Goal: Task Accomplishment & Management: Use online tool/utility

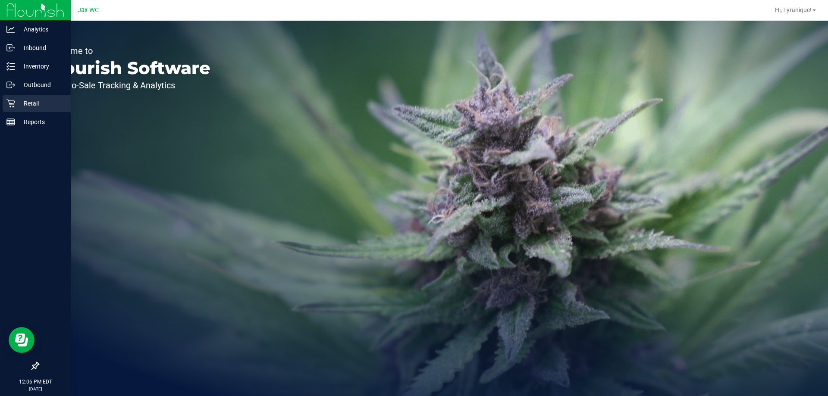
click at [27, 108] on p "Retail" at bounding box center [41, 103] width 52 height 10
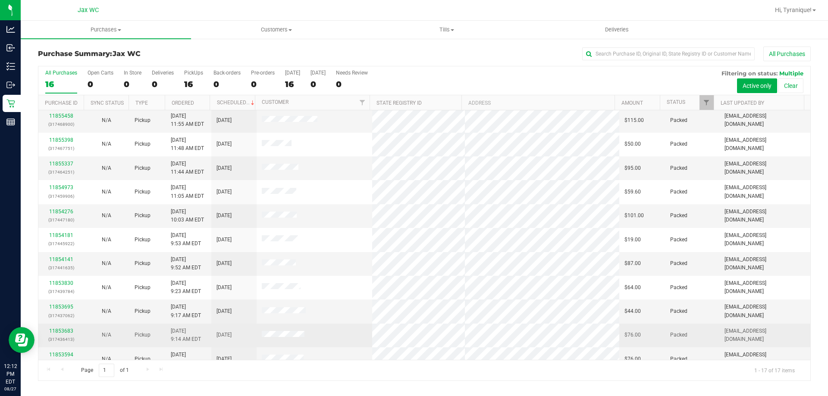
scroll to position [156, 0]
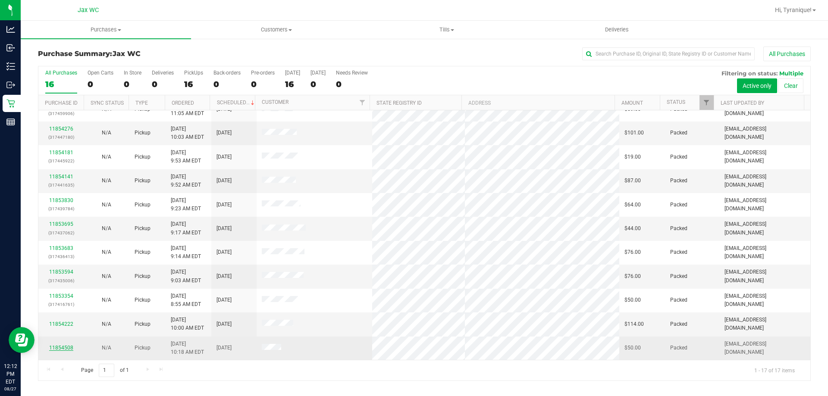
click at [55, 348] on link "11854508" at bounding box center [61, 348] width 24 height 6
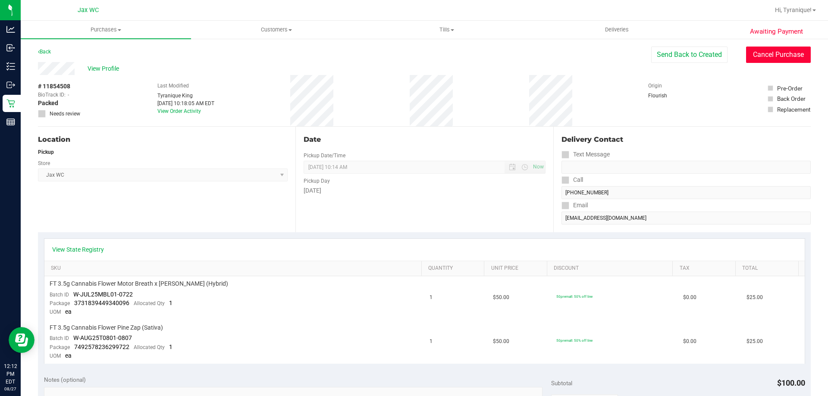
drag, startPoint x: 746, startPoint y: 49, endPoint x: 482, endPoint y: 156, distance: 285.0
click at [482, 156] on purchase-details "Back Send Back to Created Cancel Purchase View Profile # 11854508 BioTrack ID: …" at bounding box center [424, 386] width 772 height 679
click at [777, 55] on button "Cancel Purchase" at bounding box center [778, 55] width 65 height 16
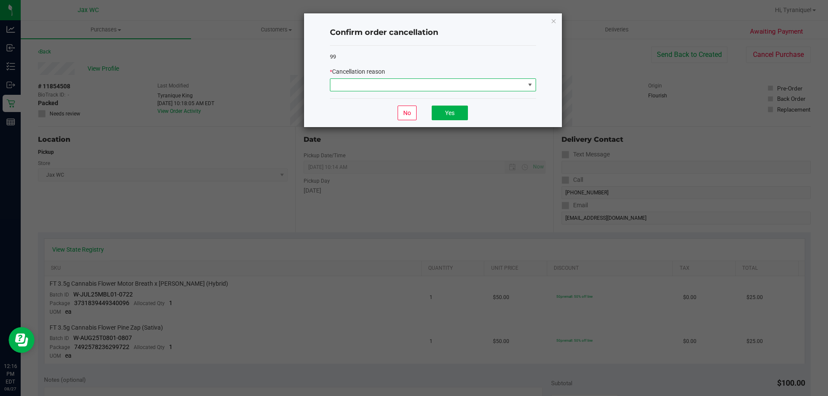
click at [491, 84] on span at bounding box center [427, 85] width 194 height 12
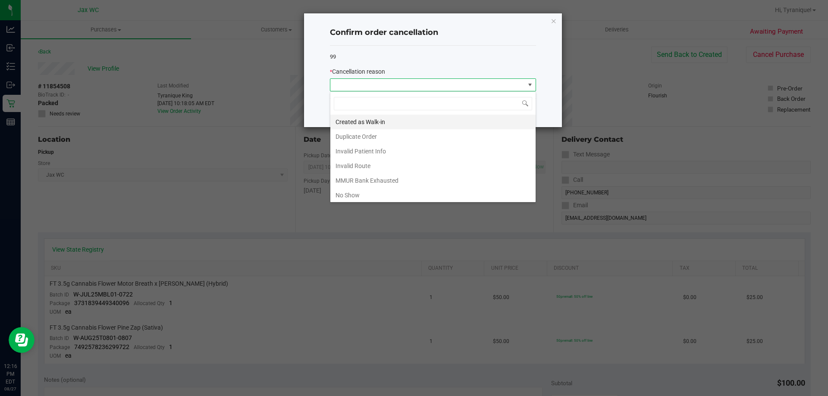
scroll to position [13, 206]
click at [382, 189] on li "No Show" at bounding box center [432, 195] width 205 height 15
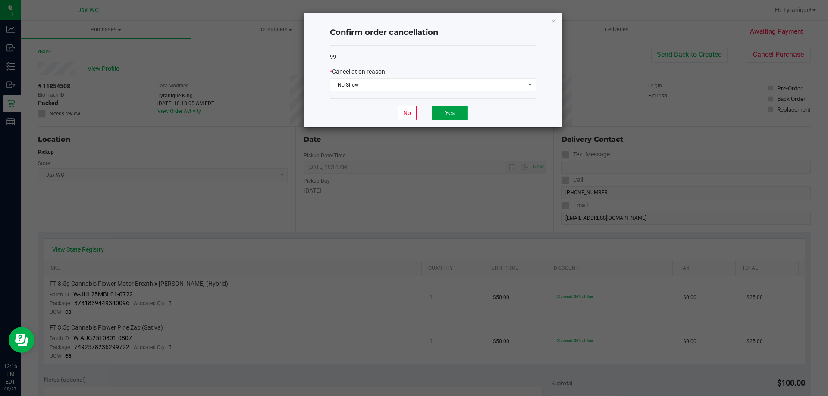
click at [449, 113] on button "Yes" at bounding box center [449, 113] width 36 height 15
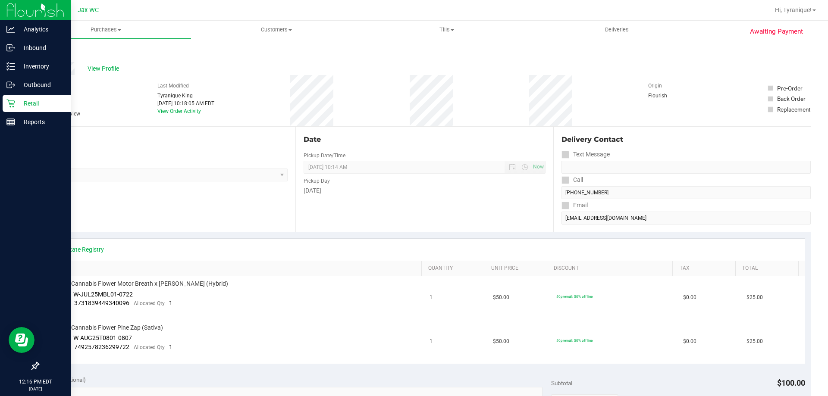
click at [6, 109] on div "Retail" at bounding box center [37, 103] width 68 height 17
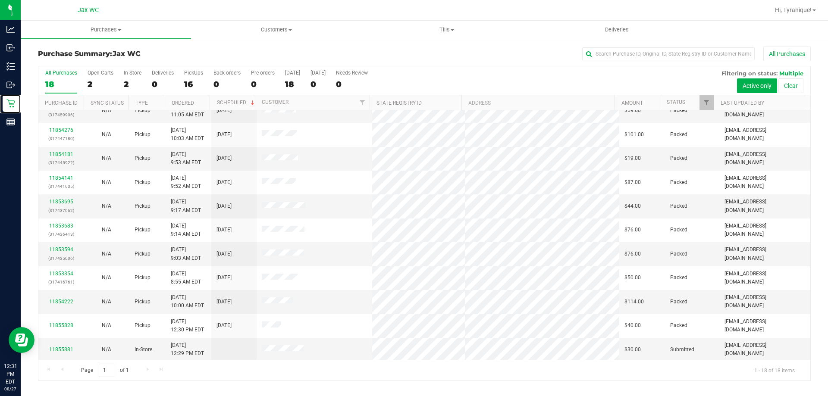
scroll to position [180, 0]
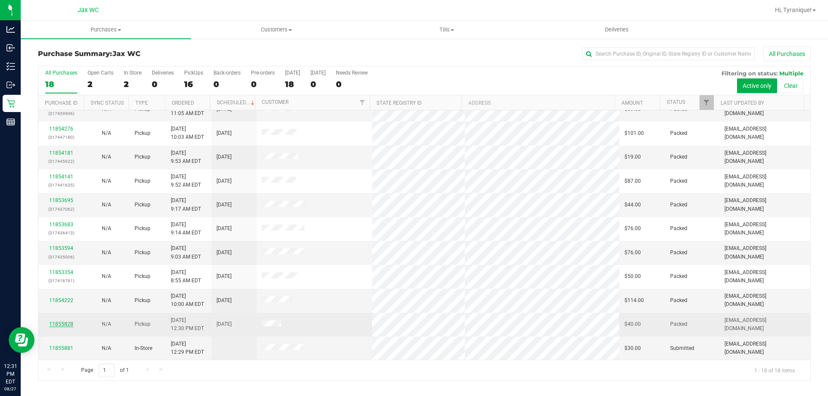
click at [69, 324] on link "11855828" at bounding box center [61, 324] width 24 height 6
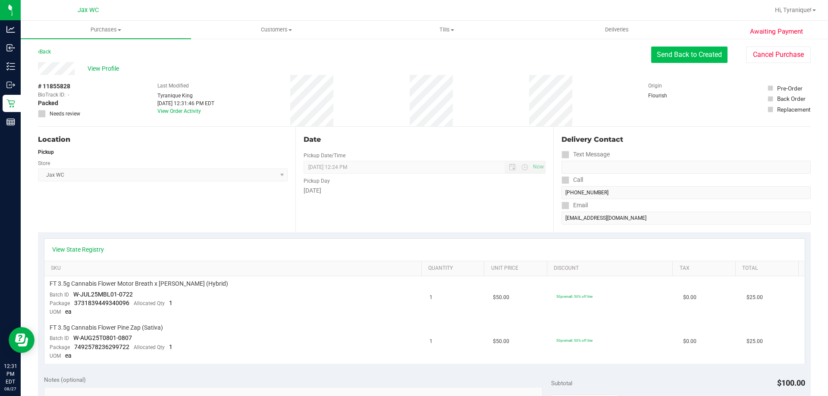
click at [698, 56] on button "Send Back to Created" at bounding box center [689, 55] width 76 height 16
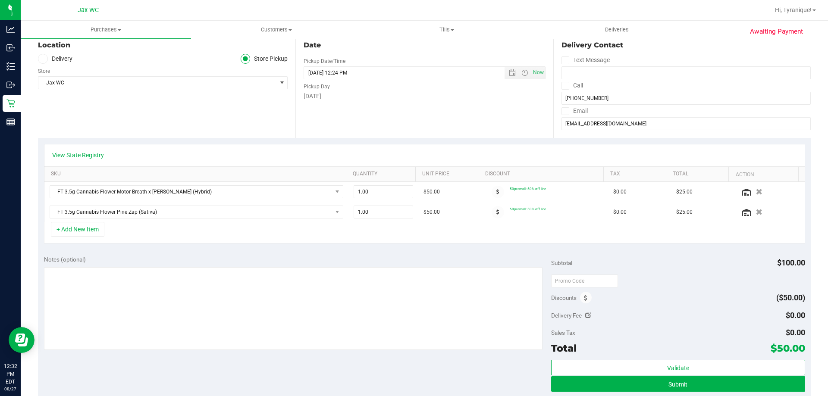
scroll to position [129, 0]
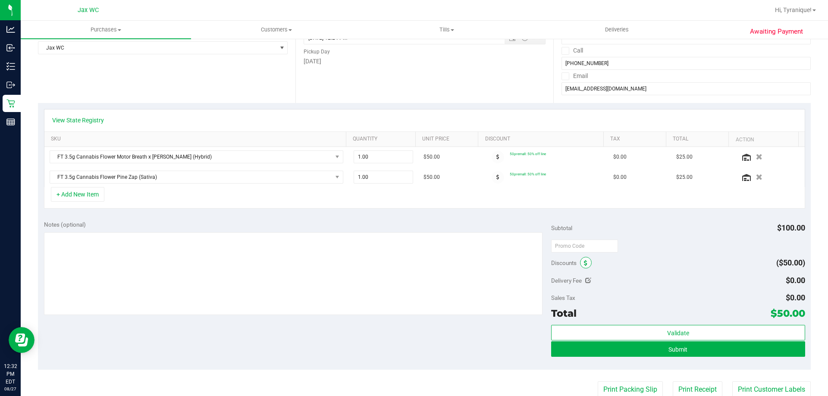
click at [584, 264] on icon at bounding box center [585, 263] width 3 height 6
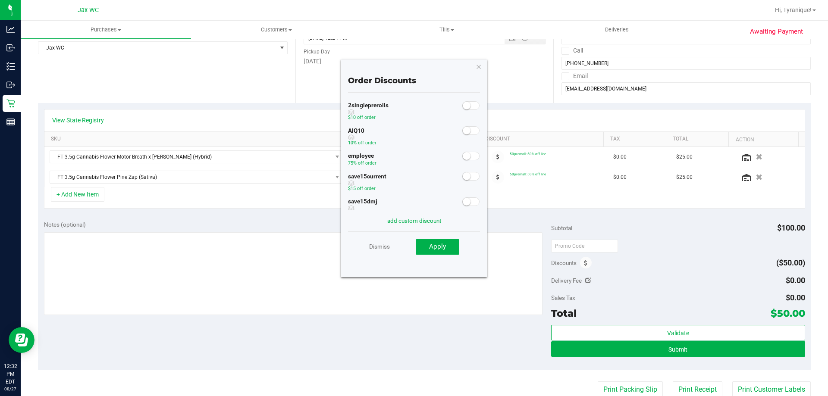
click at [462, 133] on small at bounding box center [466, 131] width 8 height 8
click at [442, 250] on span "Apply" at bounding box center [437, 247] width 17 height 8
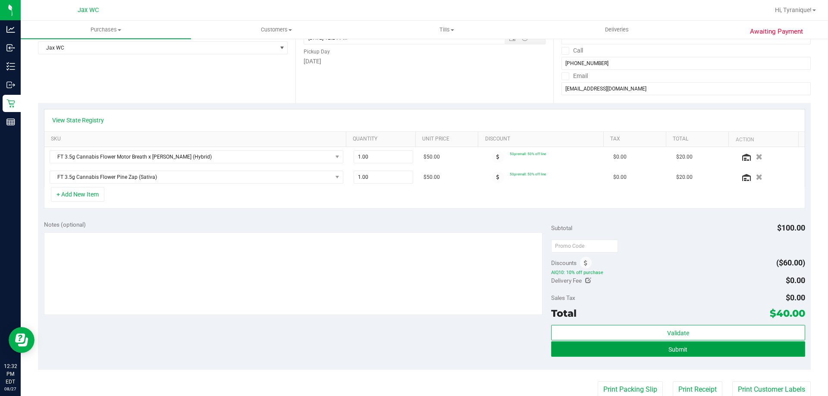
click at [736, 356] on button "Submit" at bounding box center [677, 349] width 253 height 16
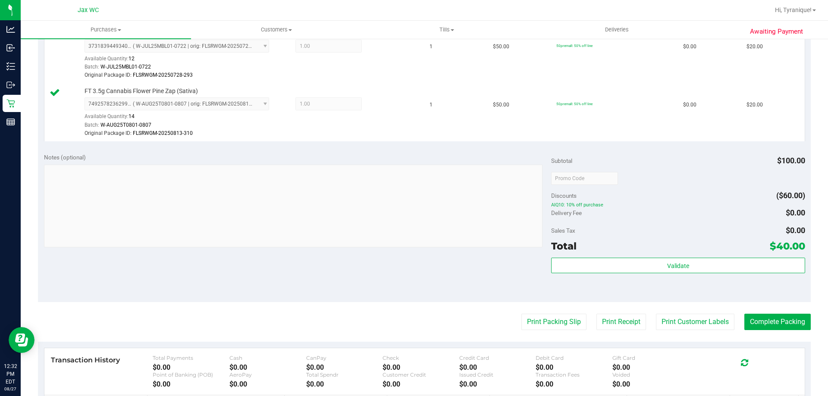
scroll to position [259, 0]
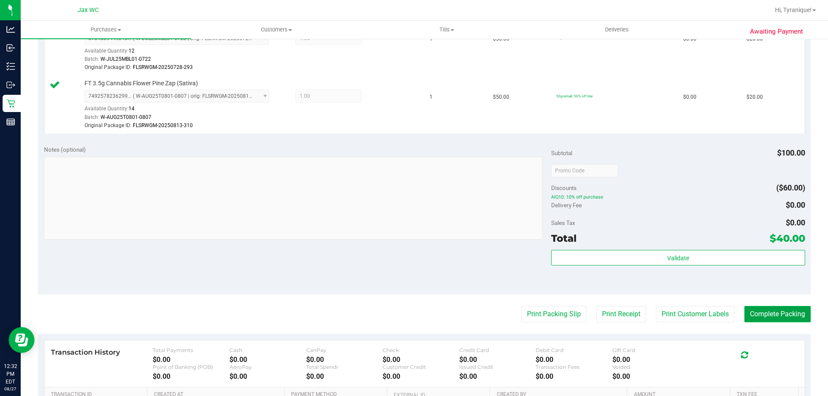
click at [753, 308] on button "Complete Packing" at bounding box center [777, 314] width 66 height 16
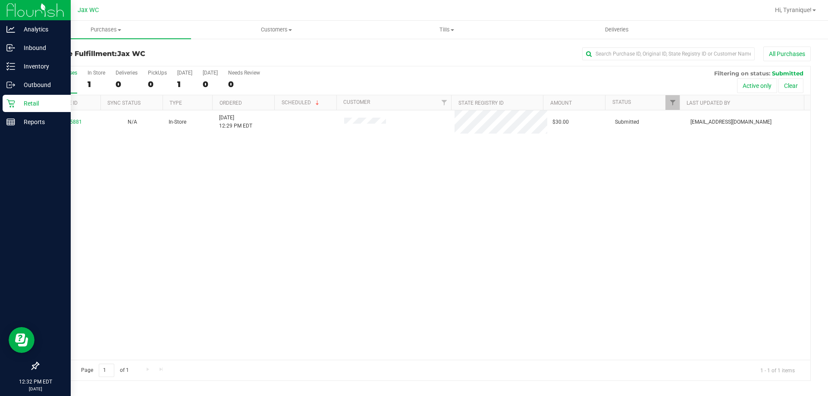
click at [35, 106] on p "Retail" at bounding box center [41, 103] width 52 height 10
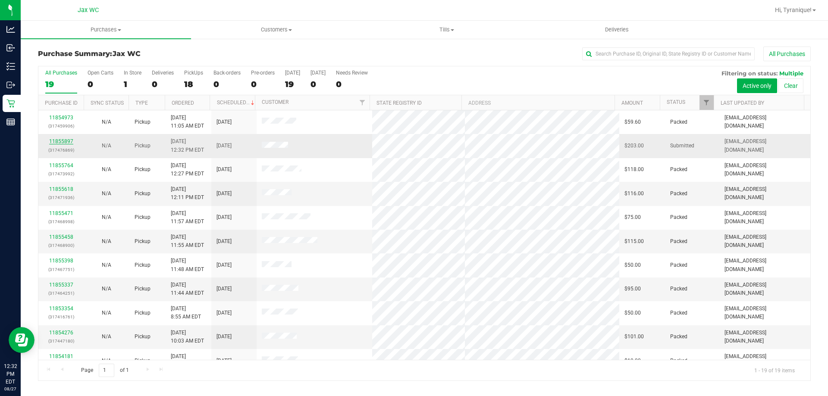
click at [64, 141] on link "11855897" at bounding box center [61, 141] width 24 height 6
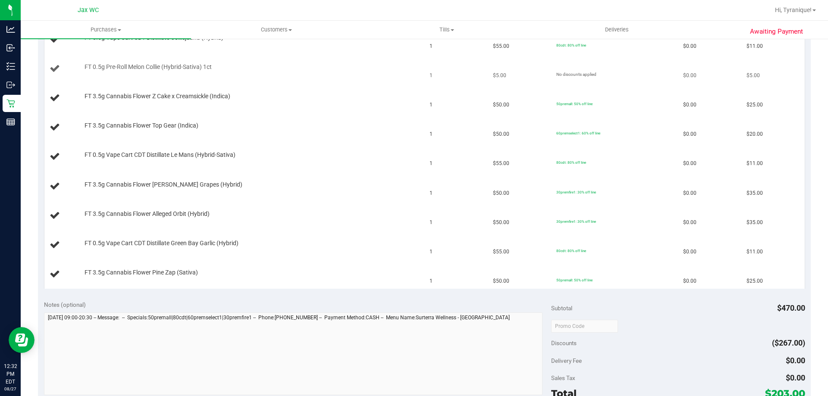
scroll to position [172, 0]
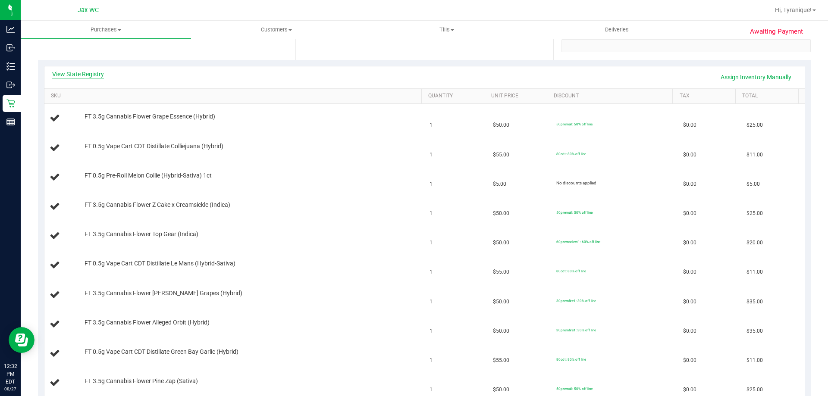
click at [91, 75] on link "View State Registry" at bounding box center [78, 74] width 52 height 9
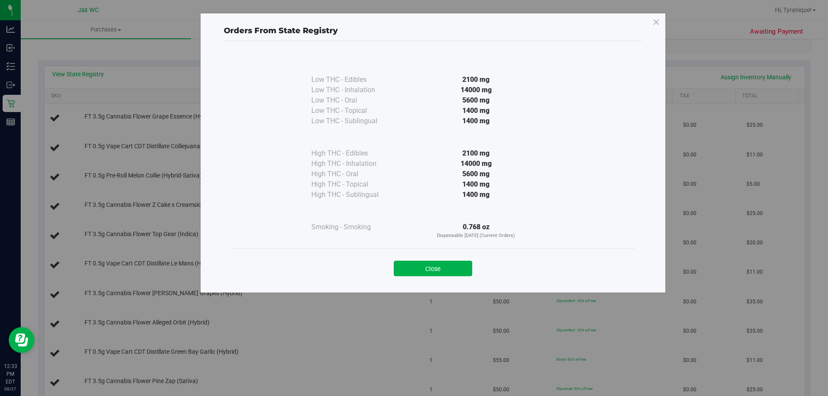
click at [424, 259] on div "Close" at bounding box center [433, 266] width 392 height 22
click at [433, 265] on button "Close" at bounding box center [433, 269] width 78 height 16
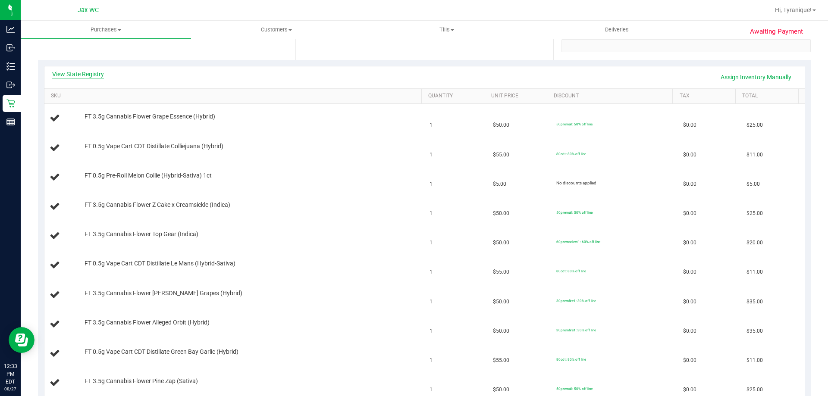
click at [100, 75] on link "View State Registry" at bounding box center [78, 74] width 52 height 9
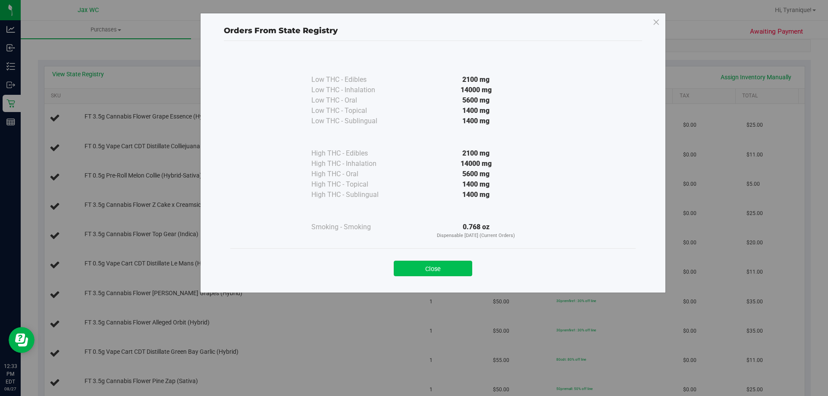
click at [436, 272] on button "Close" at bounding box center [433, 269] width 78 height 16
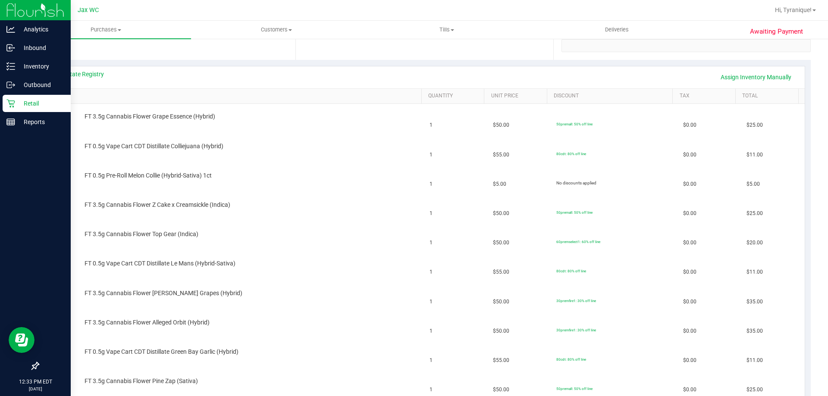
drag, startPoint x: 16, startPoint y: 103, endPoint x: 21, endPoint y: 105, distance: 4.9
click at [16, 103] on p "Retail" at bounding box center [41, 103] width 52 height 10
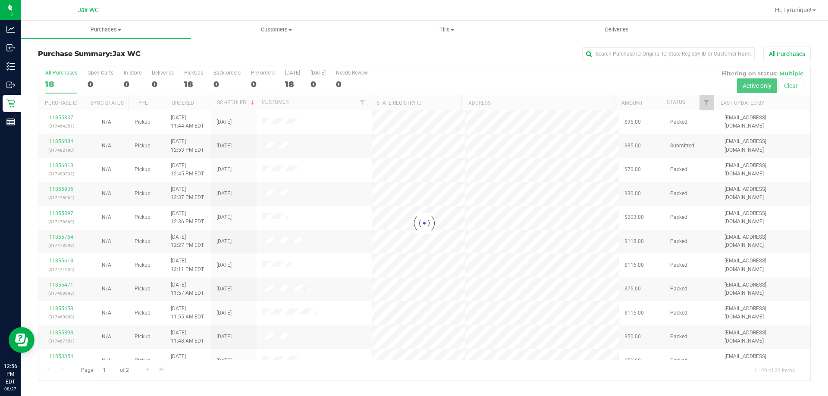
click at [128, 87] on div at bounding box center [424, 223] width 772 height 314
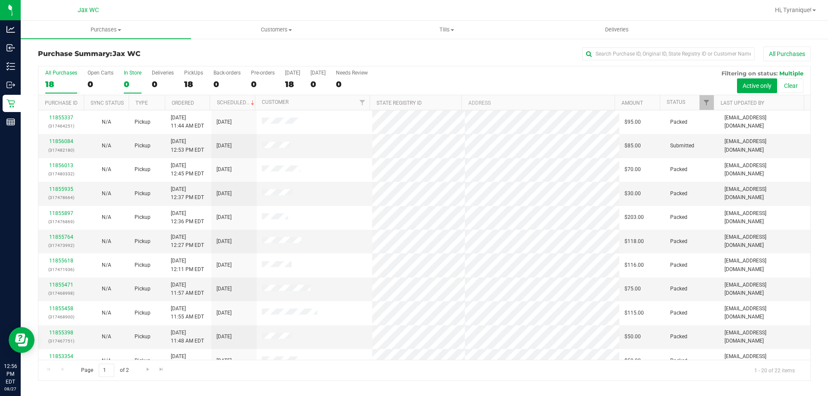
click at [129, 84] on div "0" at bounding box center [133, 84] width 18 height 10
click at [0, 0] on input "In Store 0" at bounding box center [0, 0] width 0 height 0
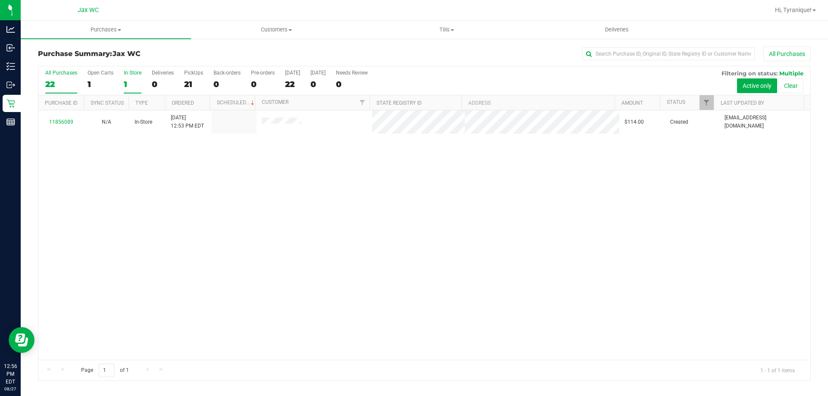
click at [68, 84] on div "22" at bounding box center [61, 84] width 32 height 10
click at [0, 0] on input "All Purchases 22" at bounding box center [0, 0] width 0 height 0
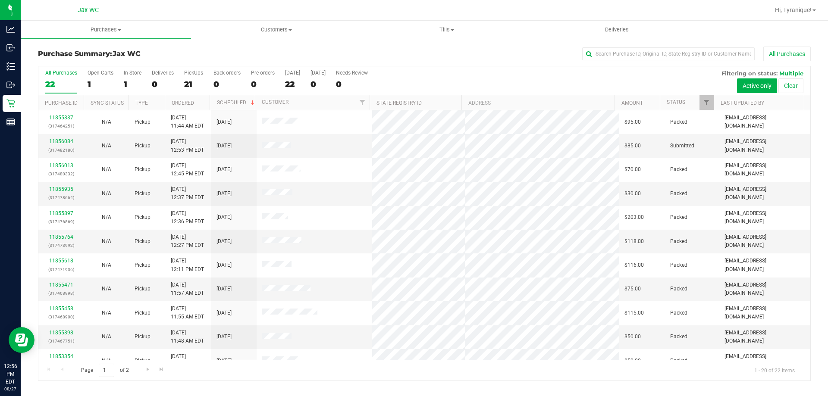
click at [117, 80] on div "All Purchases 22 Open Carts 1 In Store 1 Deliveries 0 PickUps 21 Back-orders 0 …" at bounding box center [424, 80] width 772 height 29
click at [124, 80] on div "1" at bounding box center [133, 84] width 18 height 10
click at [0, 0] on input "In Store 1" at bounding box center [0, 0] width 0 height 0
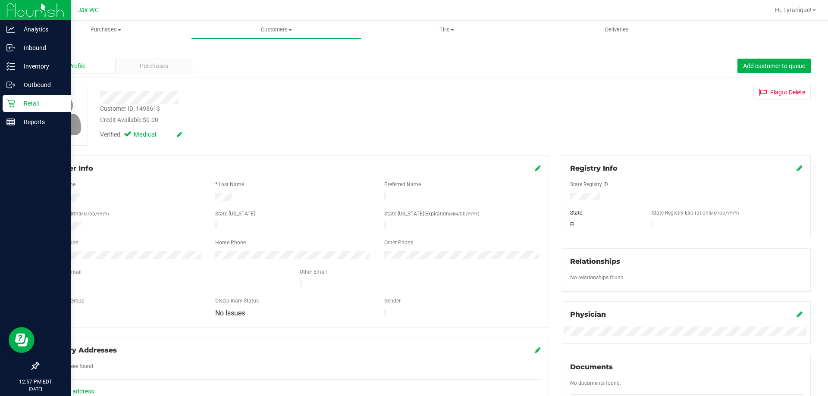
click at [11, 106] on icon at bounding box center [10, 104] width 8 height 8
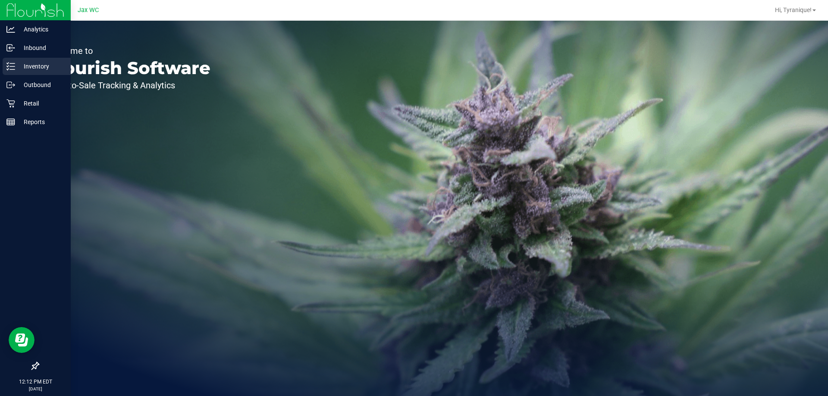
click at [44, 69] on p "Inventory" at bounding box center [41, 66] width 52 height 10
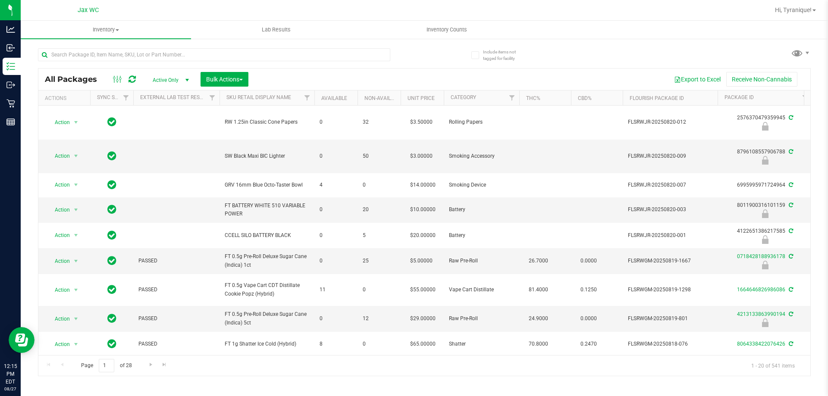
click at [297, 62] on div at bounding box center [214, 58] width 352 height 20
click at [299, 59] on input "text" at bounding box center [214, 54] width 352 height 13
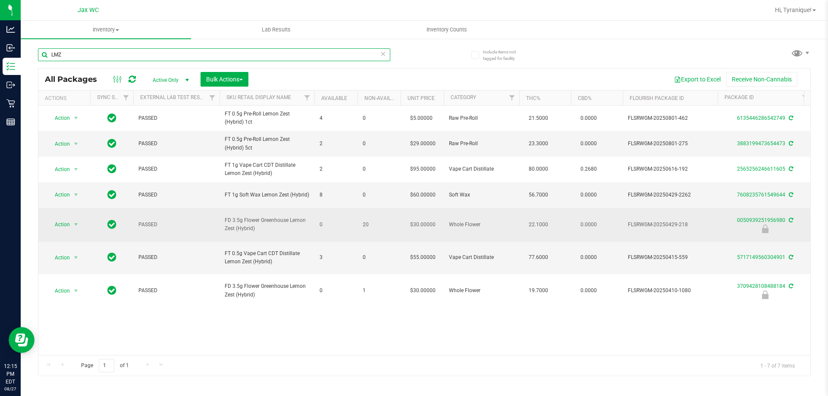
type input "LMZ"
click at [292, 226] on span "FD 3.5g Flower Greenhouse Lemon Zest (Hybrid)" at bounding box center [267, 224] width 84 height 16
click at [72, 225] on span "select" at bounding box center [75, 224] width 7 height 7
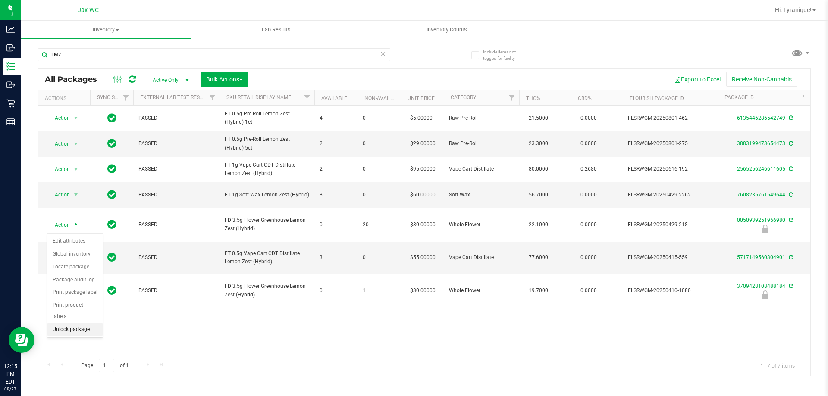
click at [75, 323] on li "Unlock package" at bounding box center [74, 329] width 55 height 13
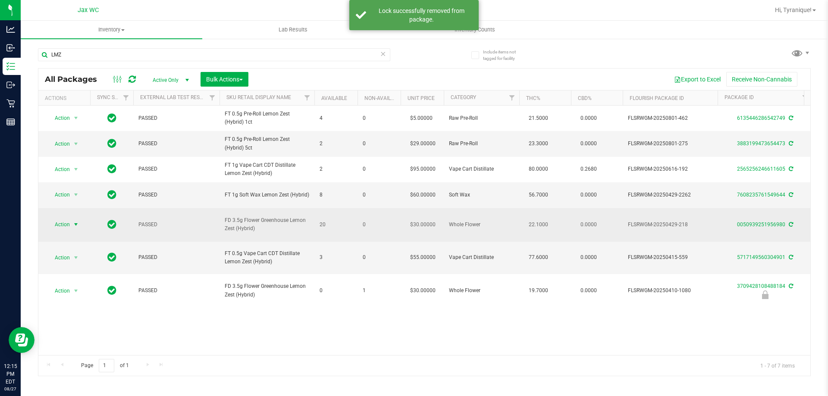
click at [69, 225] on span "Action" at bounding box center [58, 225] width 23 height 12
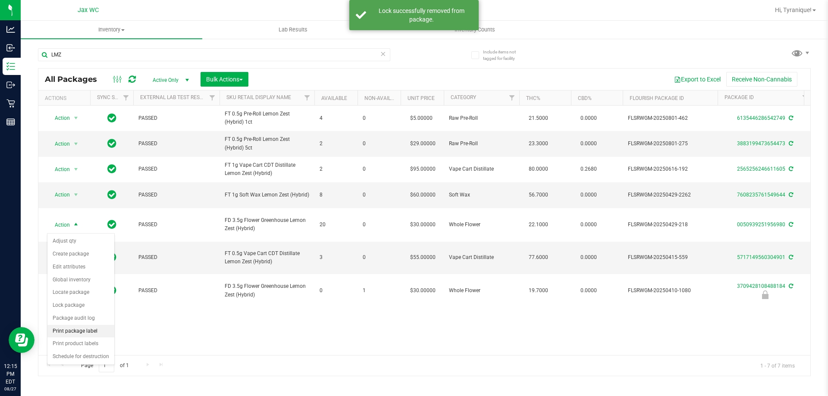
click at [93, 331] on li "Print package label" at bounding box center [80, 331] width 67 height 13
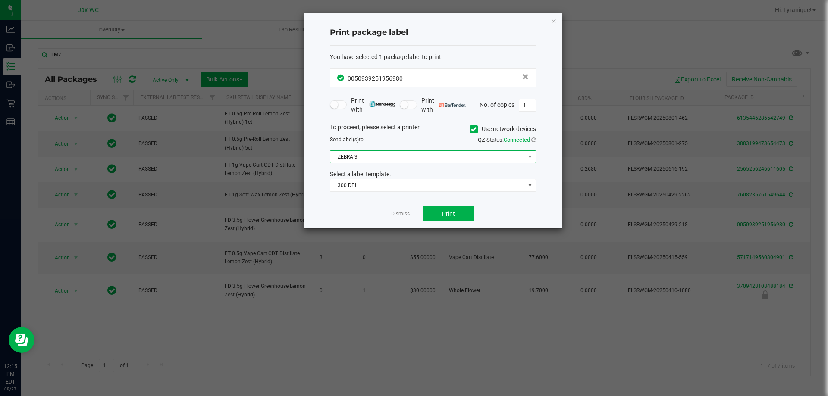
click at [356, 162] on span "ZEBRA-3" at bounding box center [427, 157] width 194 height 12
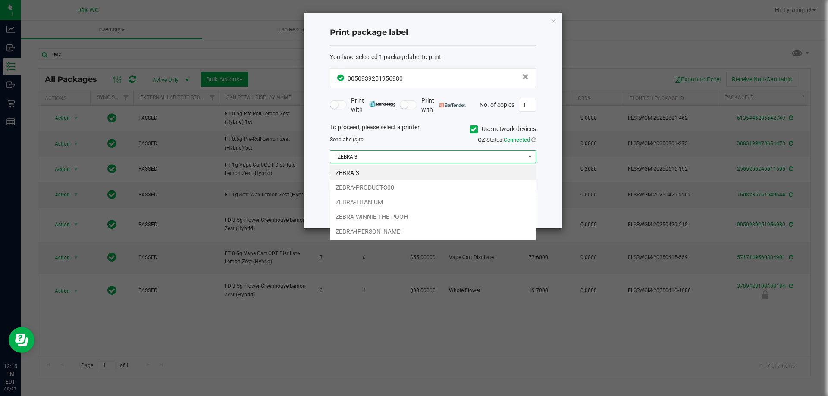
scroll to position [13, 206]
click at [380, 215] on li "ZEBRA-WINNIE-THE-POOH" at bounding box center [432, 216] width 205 height 15
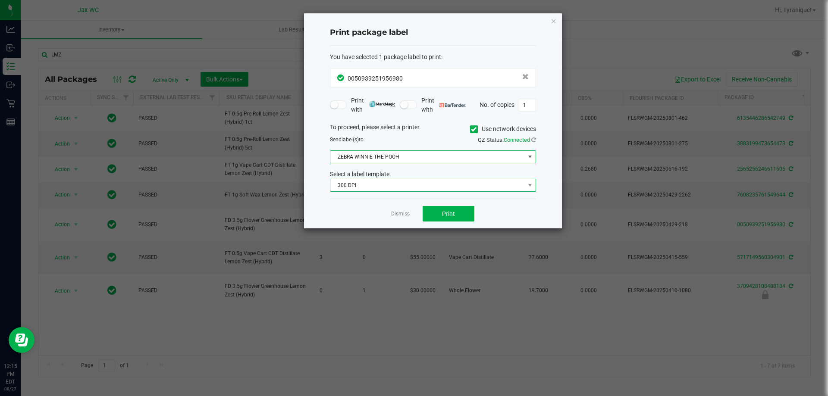
click at [397, 187] on span "300 DPI" at bounding box center [427, 185] width 194 height 12
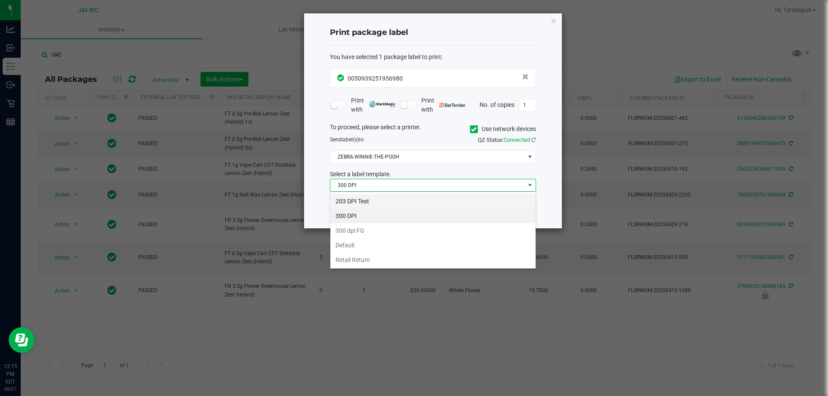
click at [385, 200] on li "203 DPI Test" at bounding box center [432, 201] width 205 height 15
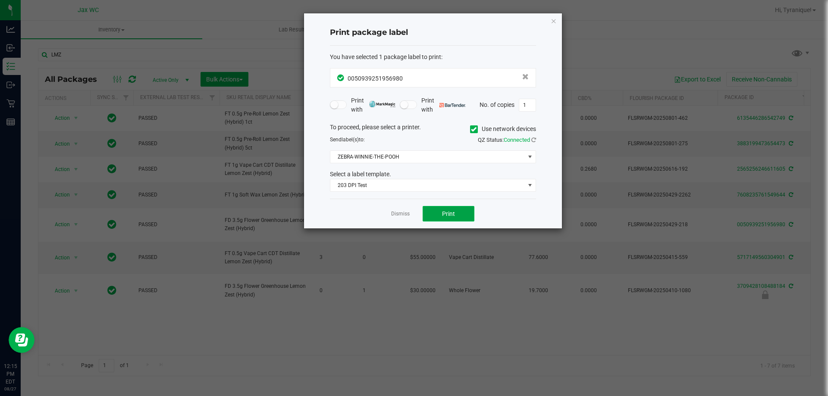
click at [453, 211] on span "Print" at bounding box center [448, 213] width 13 height 7
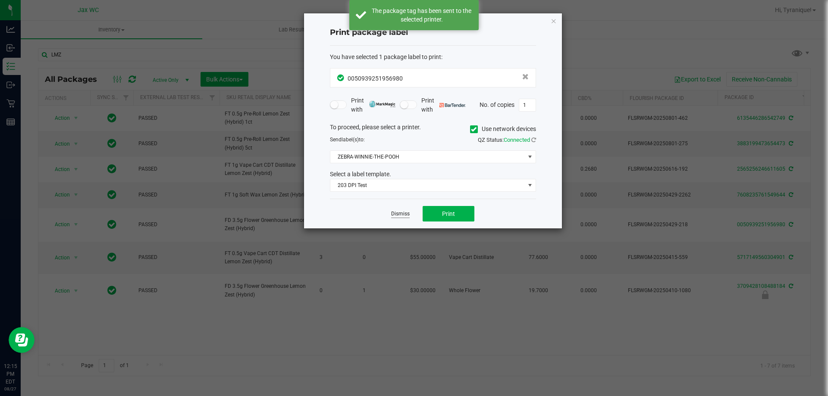
click at [401, 212] on link "Dismiss" at bounding box center [400, 213] width 19 height 7
